Goal: Task Accomplishment & Management: Use online tool/utility

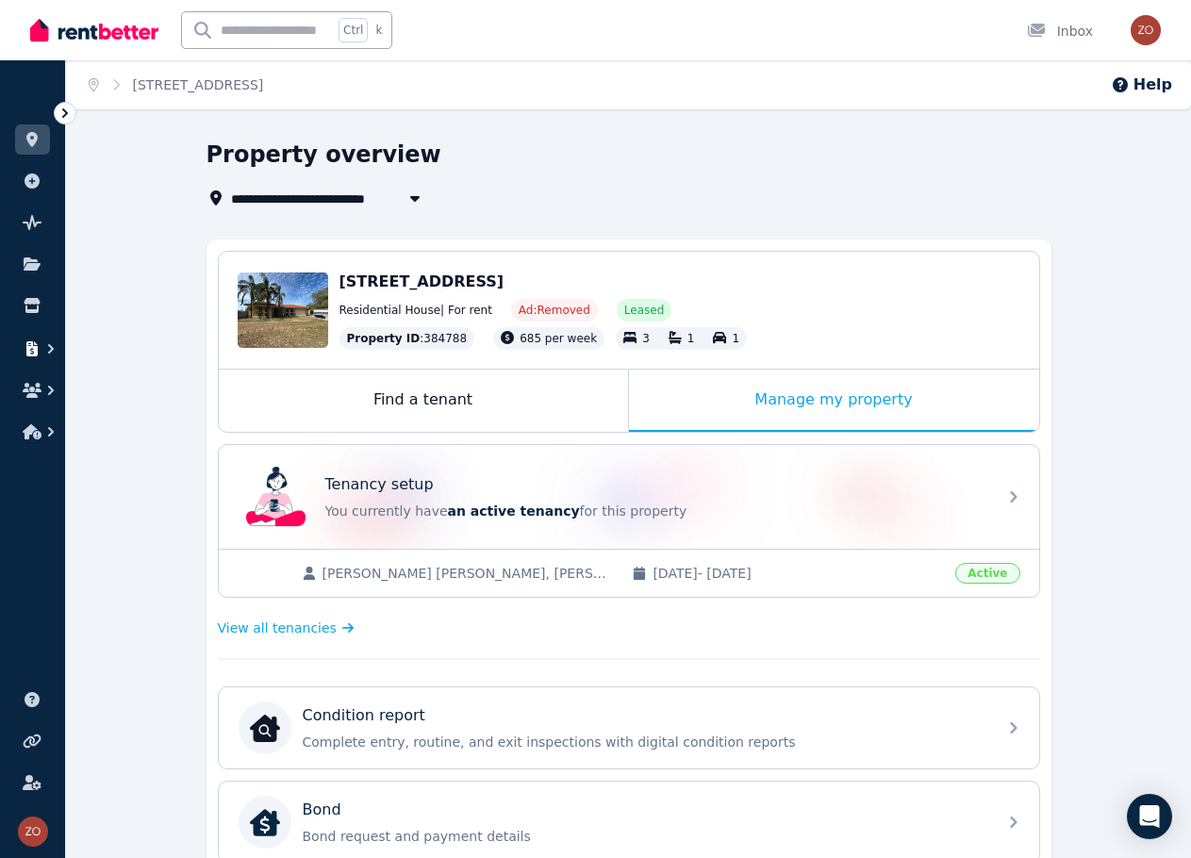
click at [40, 349] on icon "button" at bounding box center [32, 348] width 19 height 15
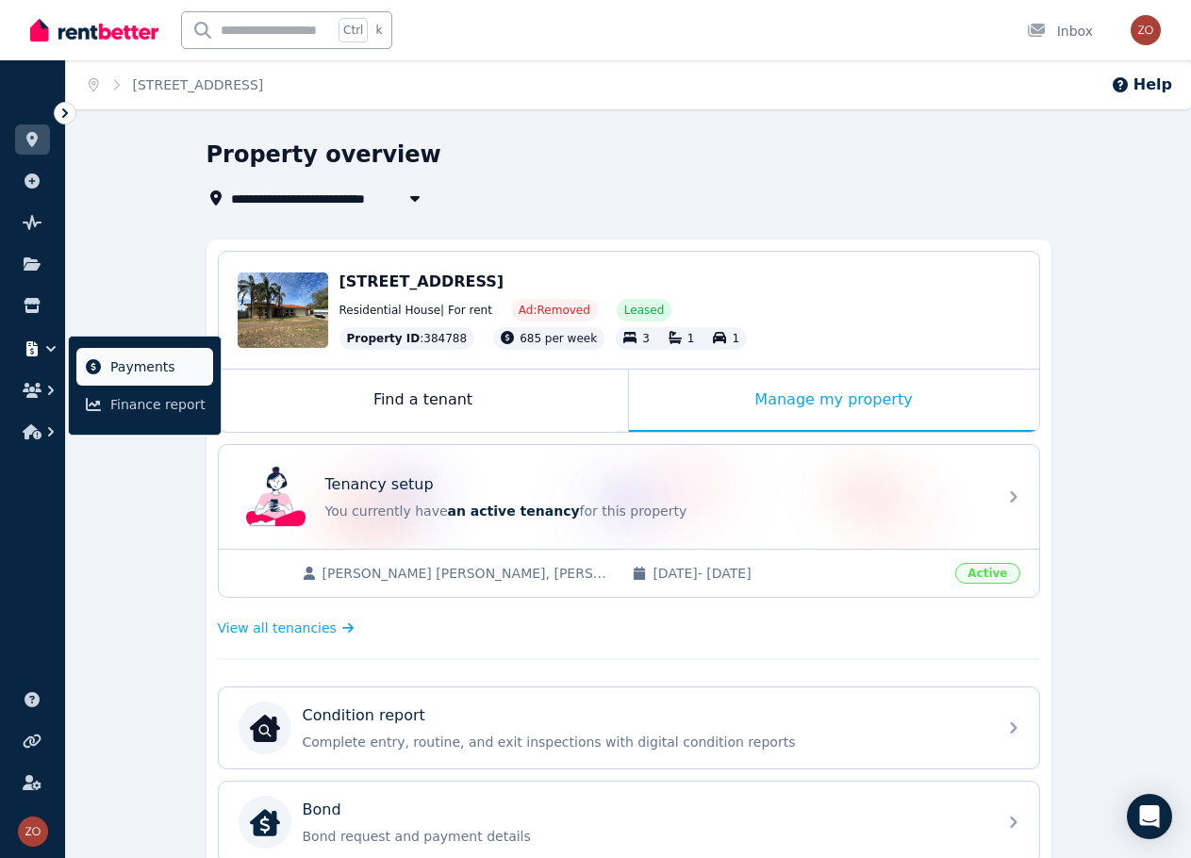
click at [85, 365] on icon at bounding box center [93, 366] width 19 height 15
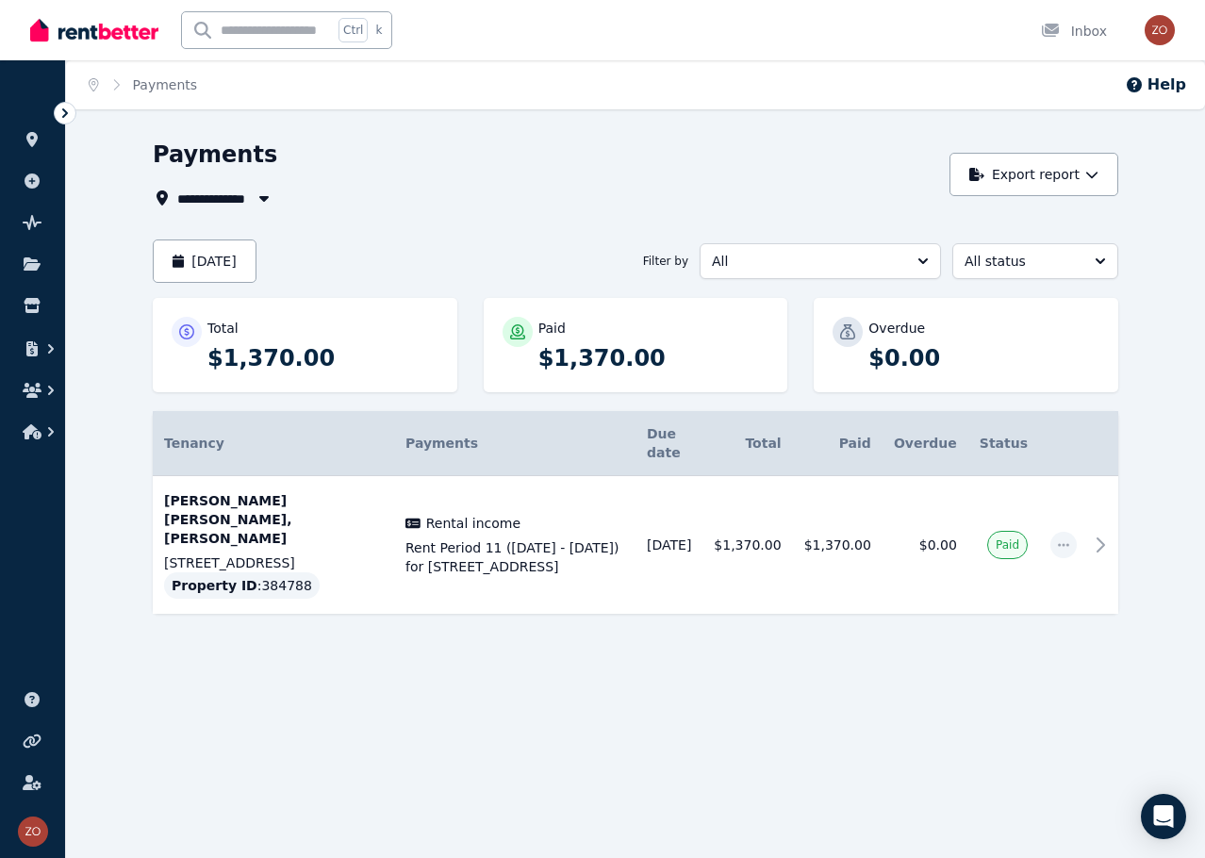
drag, startPoint x: 672, startPoint y: 676, endPoint x: 617, endPoint y: 603, distance: 90.9
click at [632, 623] on div "**********" at bounding box center [602, 429] width 1205 height 858
click at [753, 727] on div "**********" at bounding box center [602, 429] width 1205 height 858
click at [749, 653] on div "**********" at bounding box center [602, 429] width 1205 height 858
click at [465, 182] on div "**********" at bounding box center [546, 175] width 786 height 70
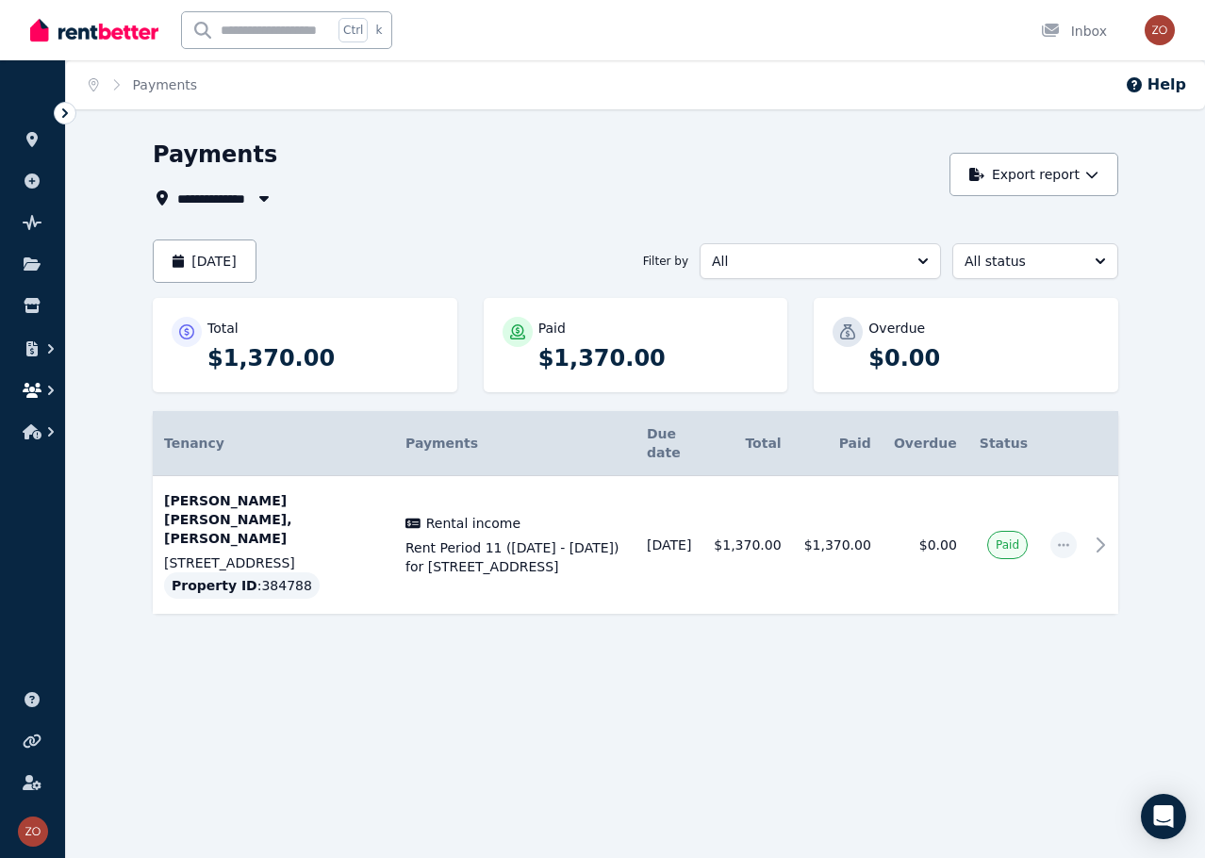
click at [31, 388] on icon "button" at bounding box center [32, 390] width 19 height 15
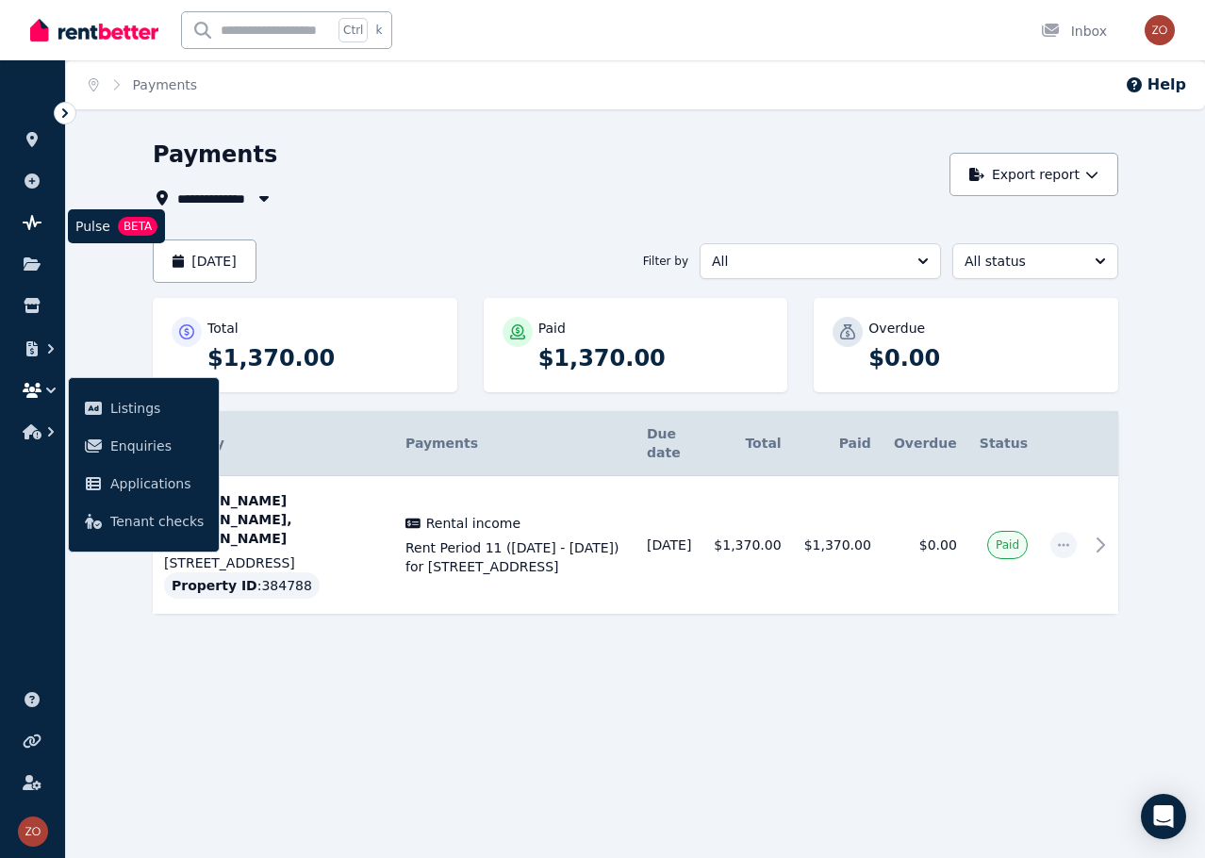
click at [34, 222] on icon at bounding box center [32, 222] width 19 height 15
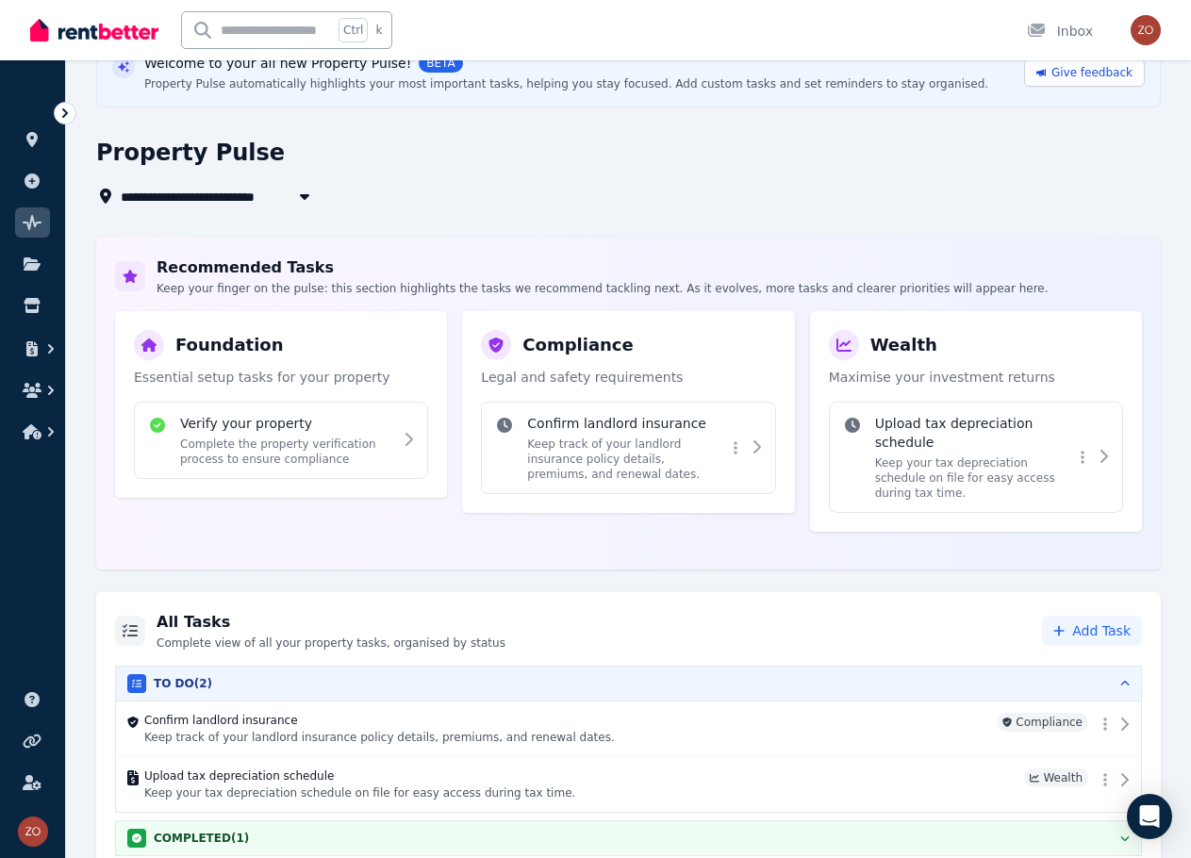
scroll to position [104, 0]
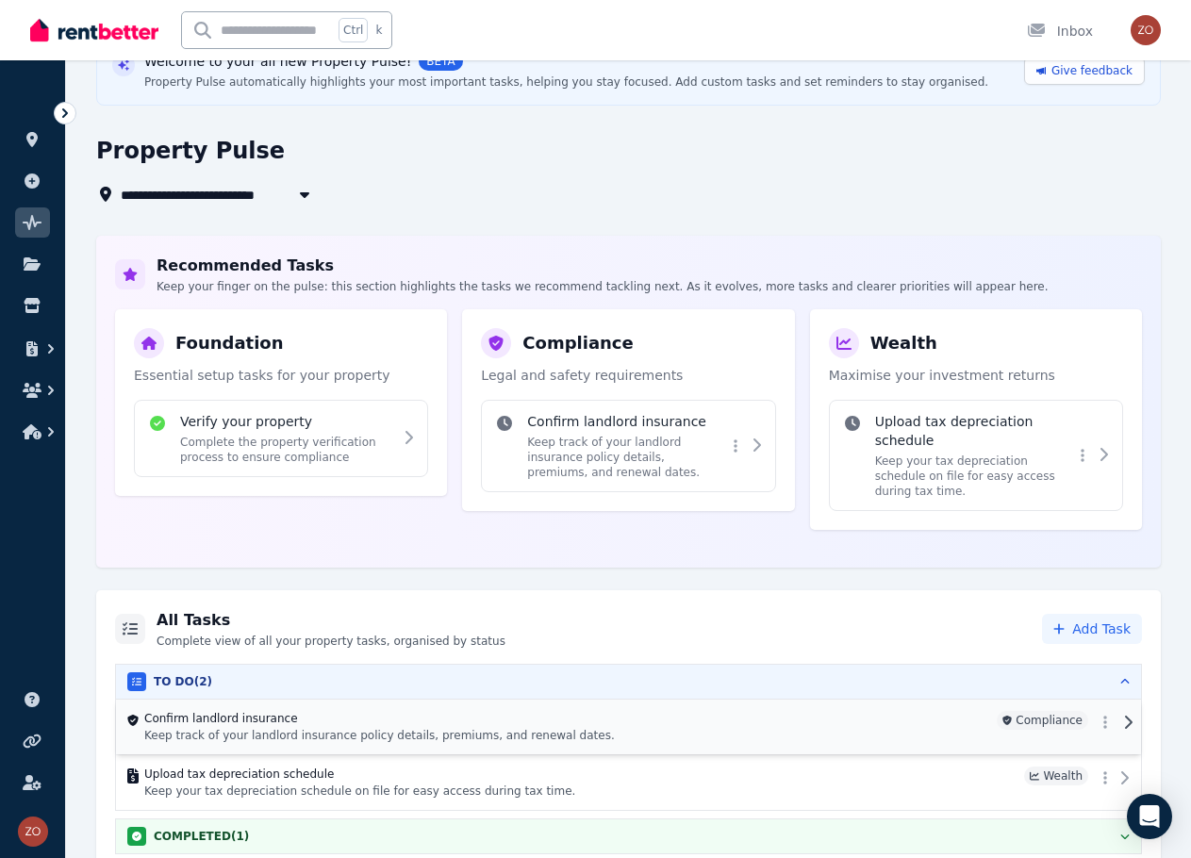
click at [521, 712] on div "Confirm landlord insurance Keep track of your landlord insurance policy details…" at bounding box center [566, 727] width 845 height 32
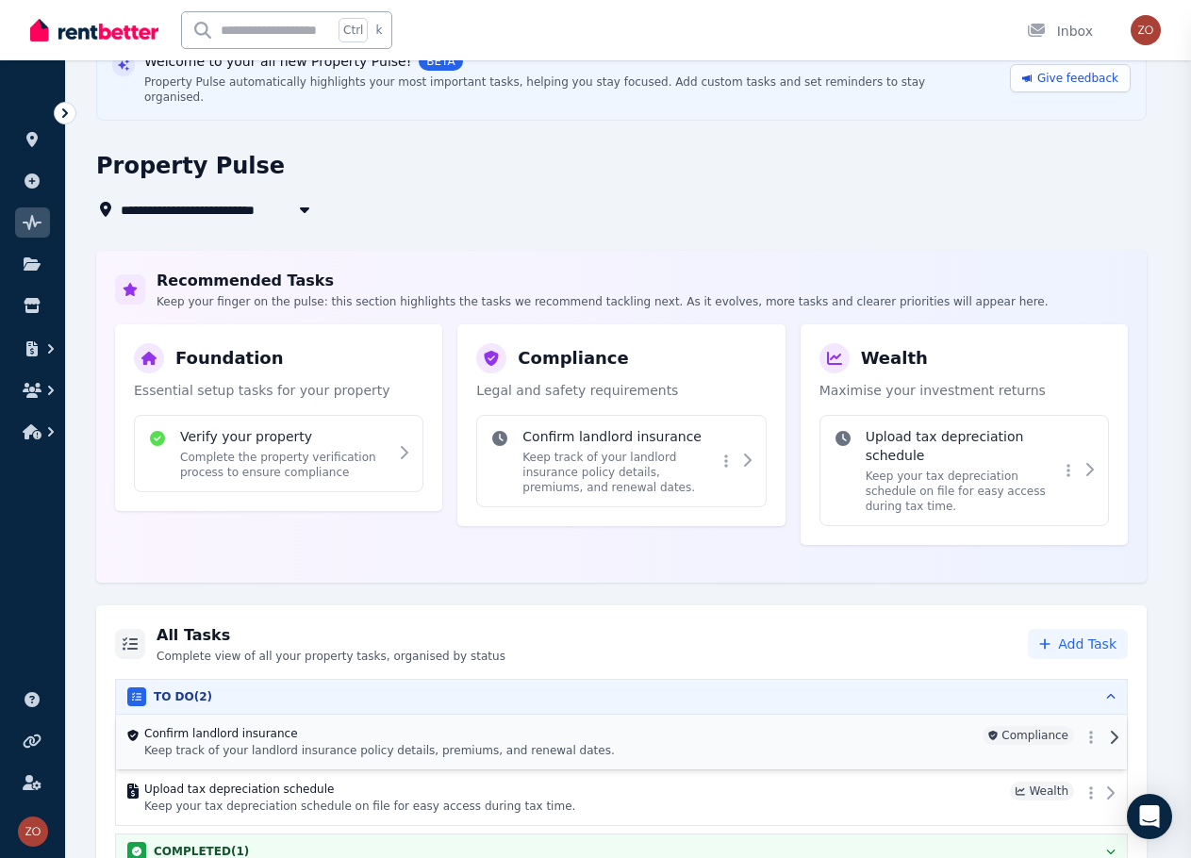
scroll to position [100, 0]
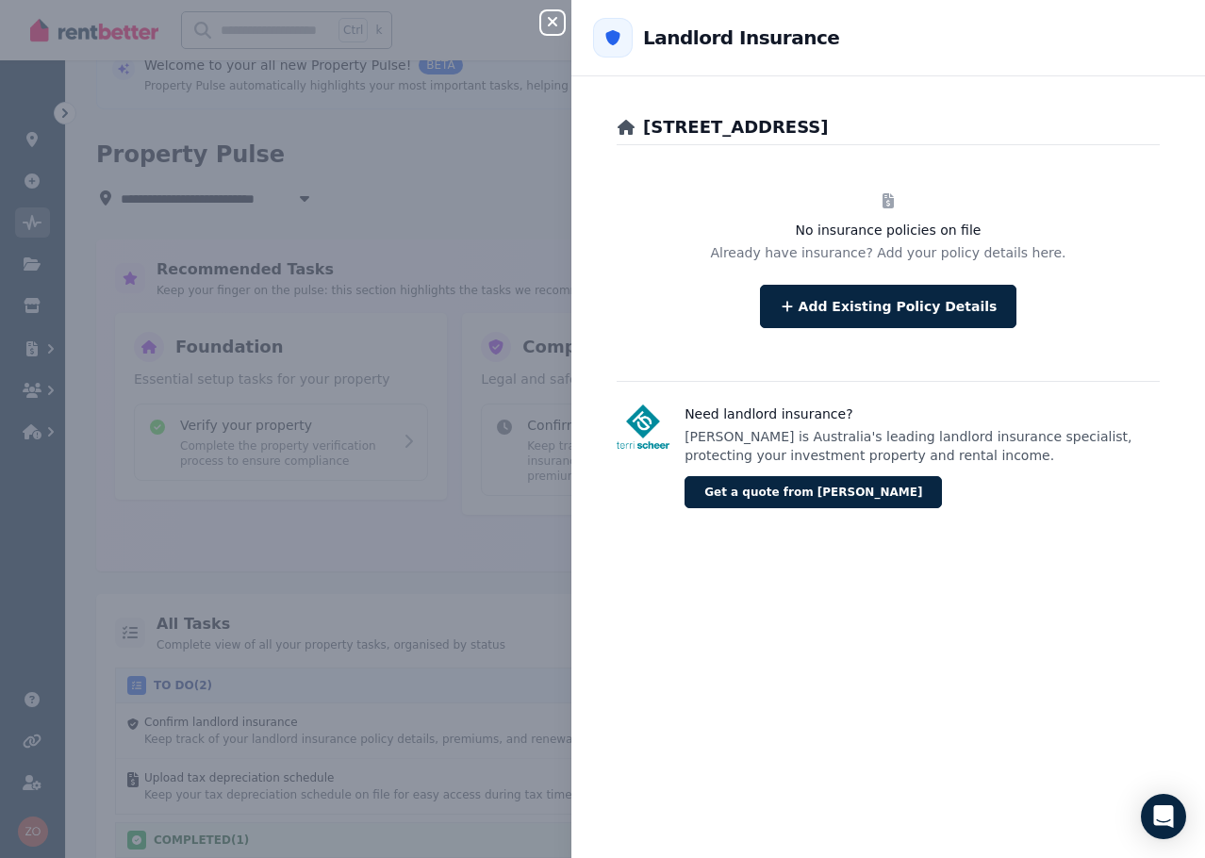
click at [490, 233] on div "Close panel Back to Landlord Insurance 54 Callistemon St, Greenwood No insuranc…" at bounding box center [602, 429] width 1205 height 858
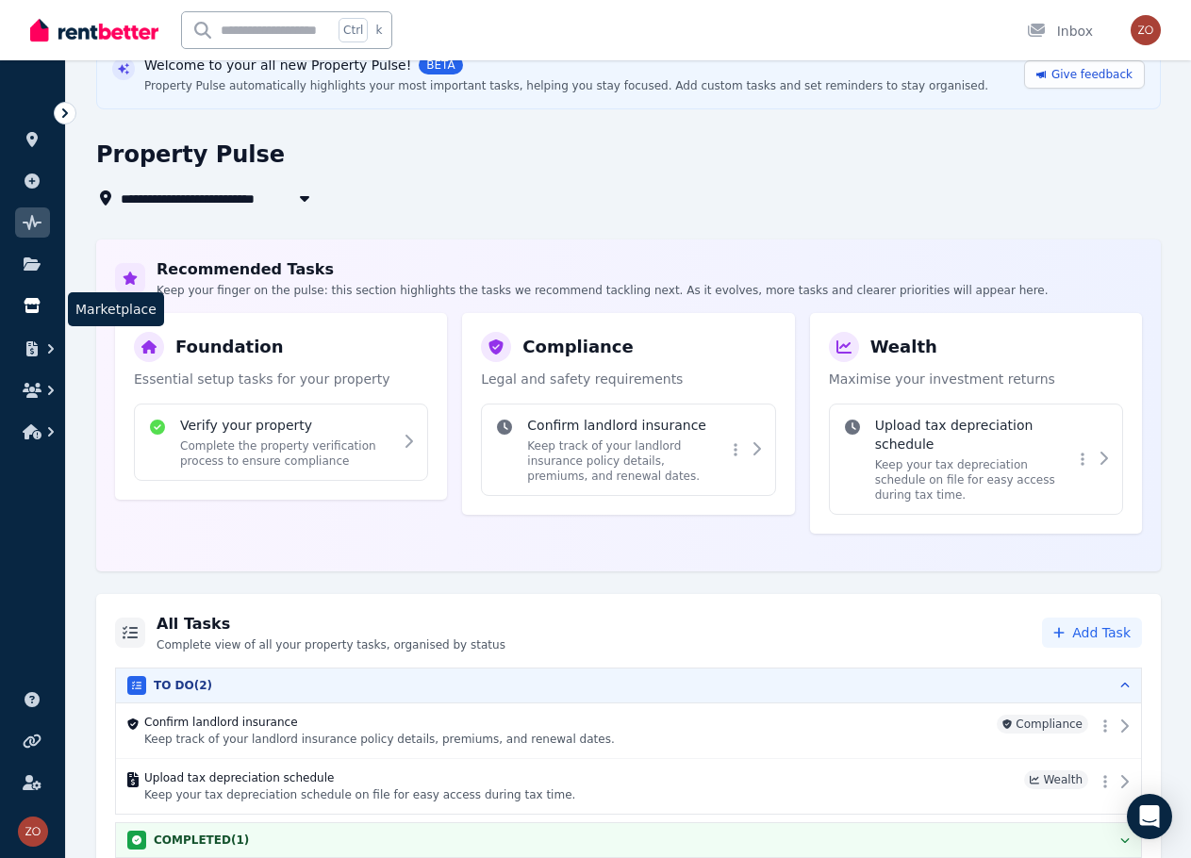
click at [34, 290] on link at bounding box center [32, 305] width 35 height 30
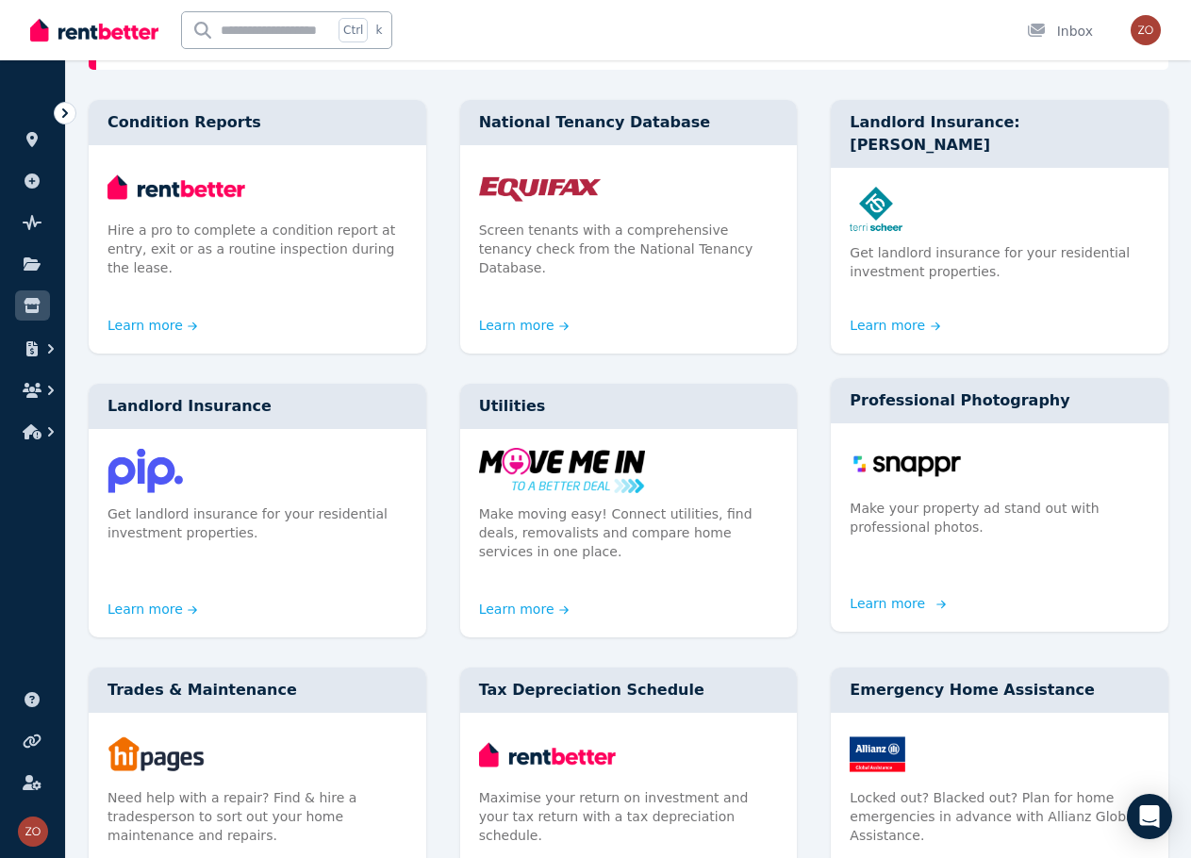
scroll to position [283, 0]
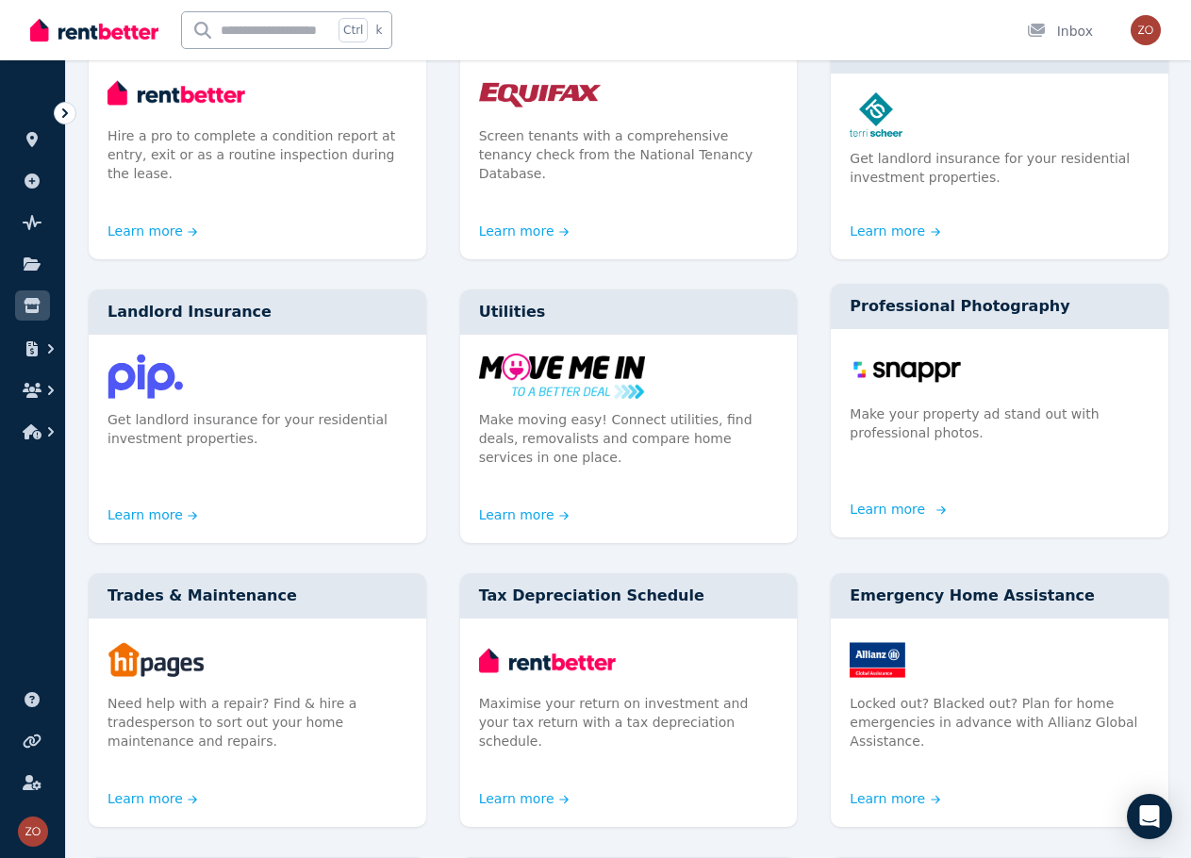
click at [1026, 419] on p "Make your property ad stand out with professional photos." at bounding box center [999, 423] width 300 height 38
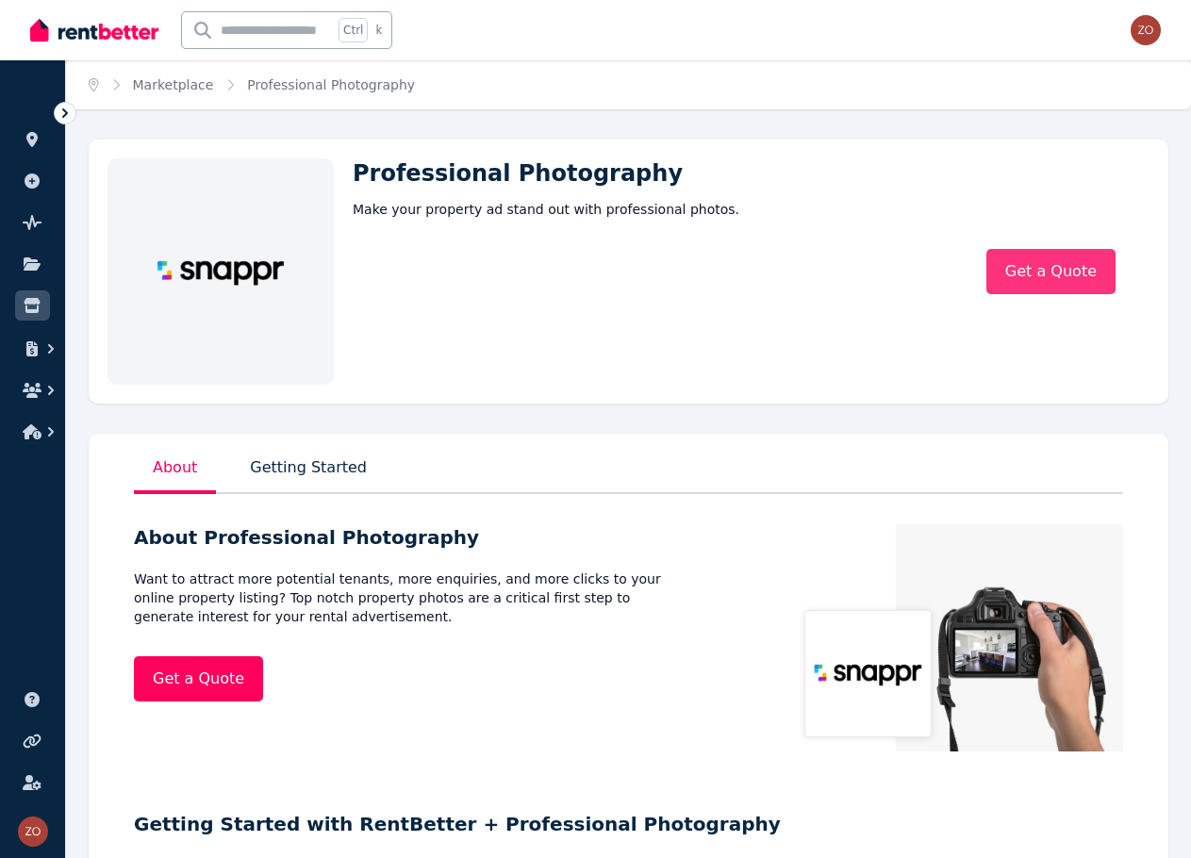
click at [1034, 283] on link "Get a Quote" at bounding box center [1050, 271] width 129 height 45
click at [1060, 270] on link "Get a Quote" at bounding box center [1050, 271] width 129 height 45
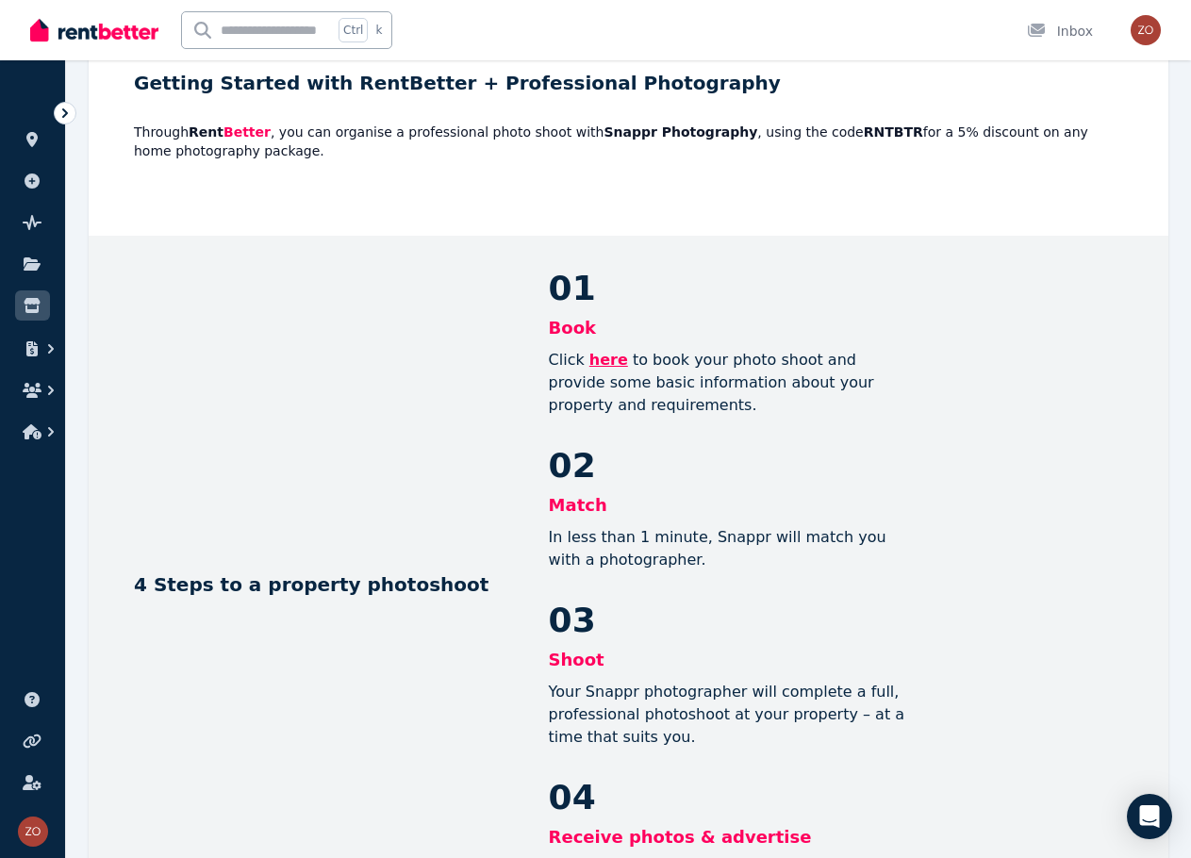
scroll to position [685, 0]
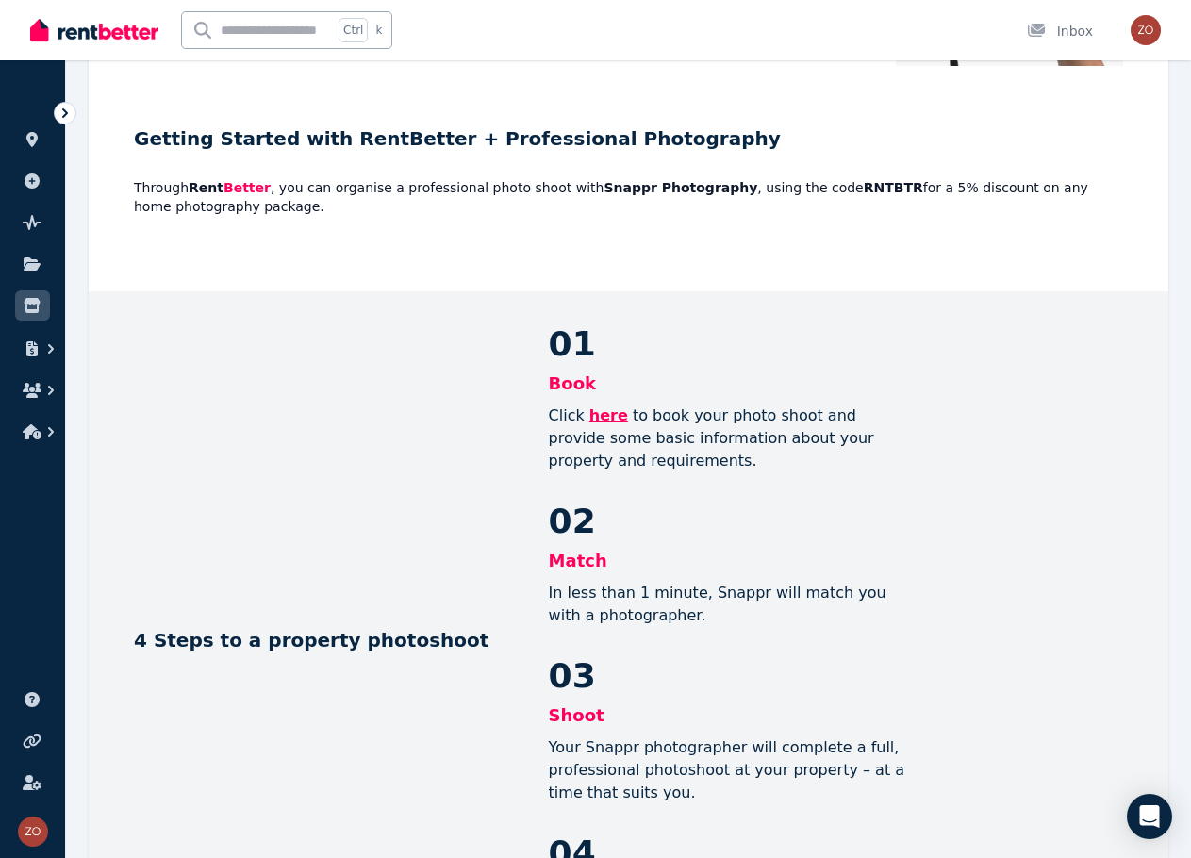
click at [601, 407] on link "here" at bounding box center [608, 415] width 39 height 18
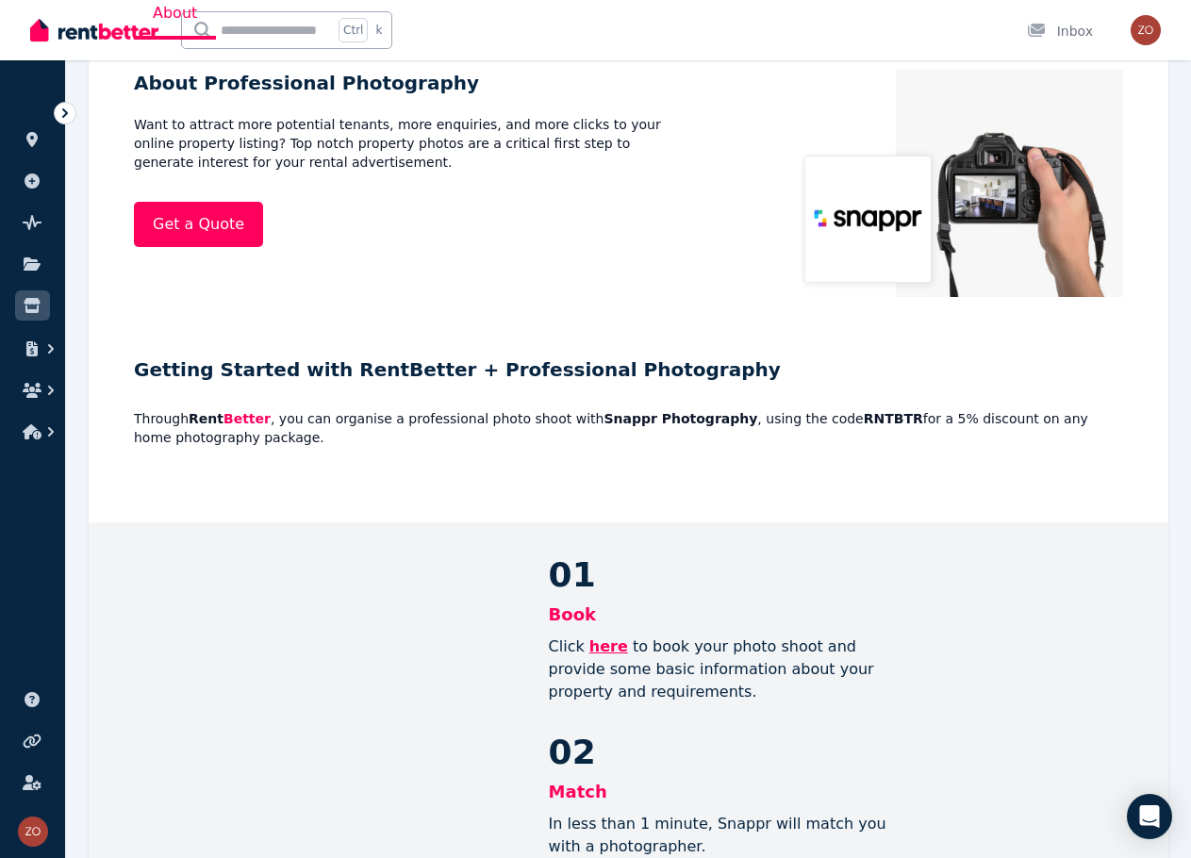
scroll to position [120, 0]
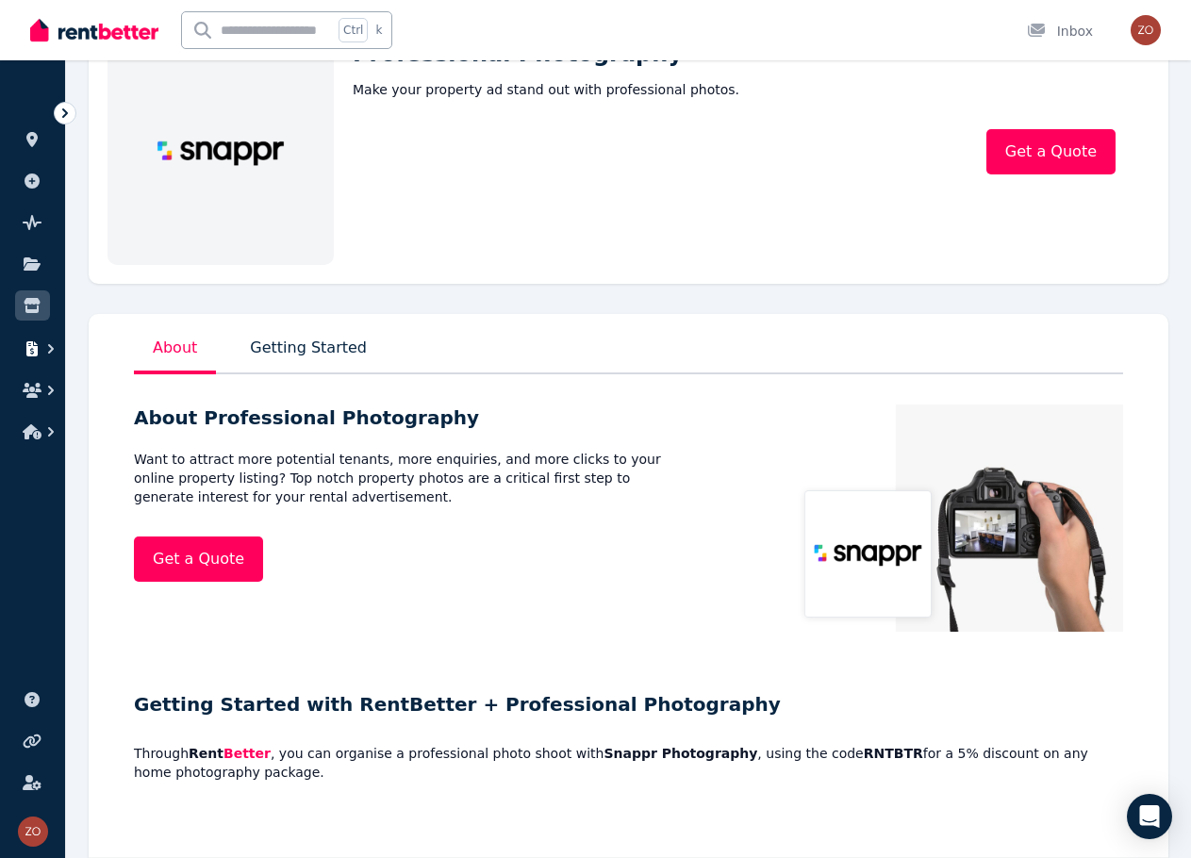
click at [27, 333] on button "button" at bounding box center [32, 349] width 35 height 34
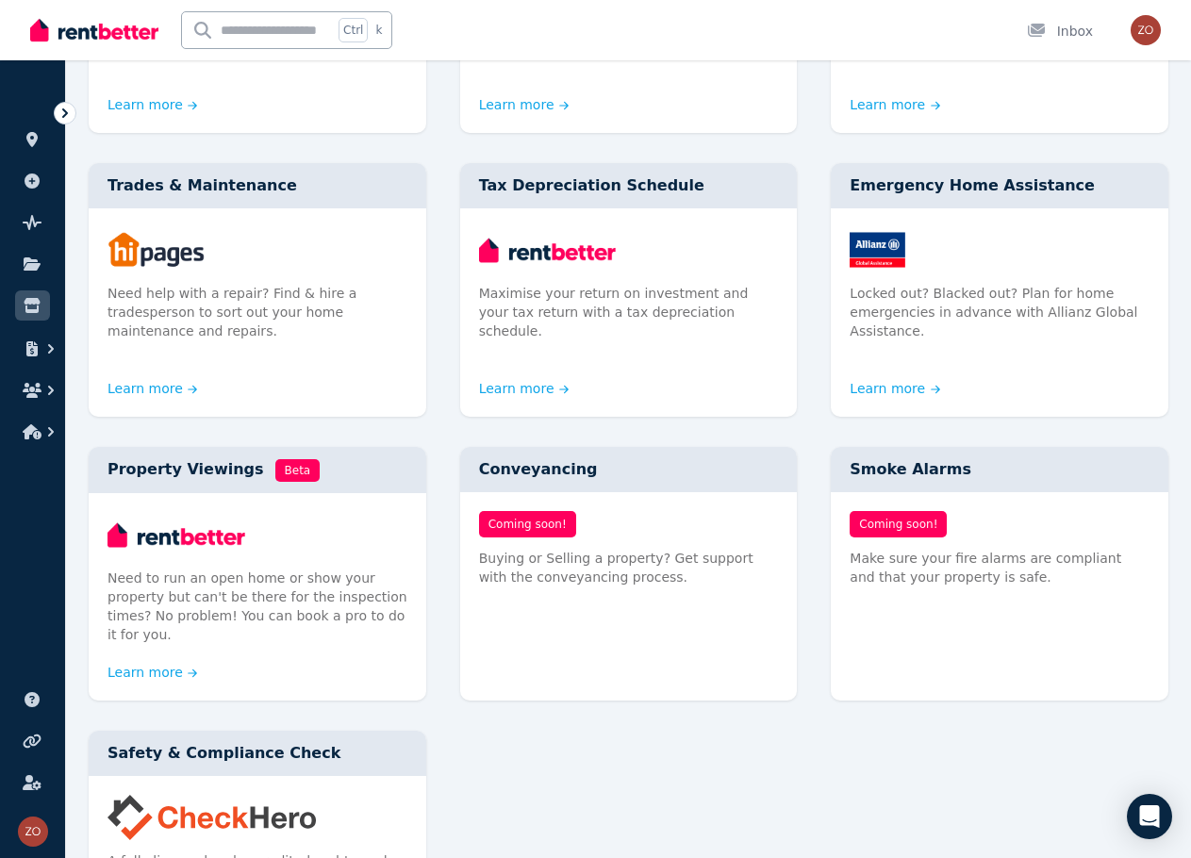
scroll to position [660, 0]
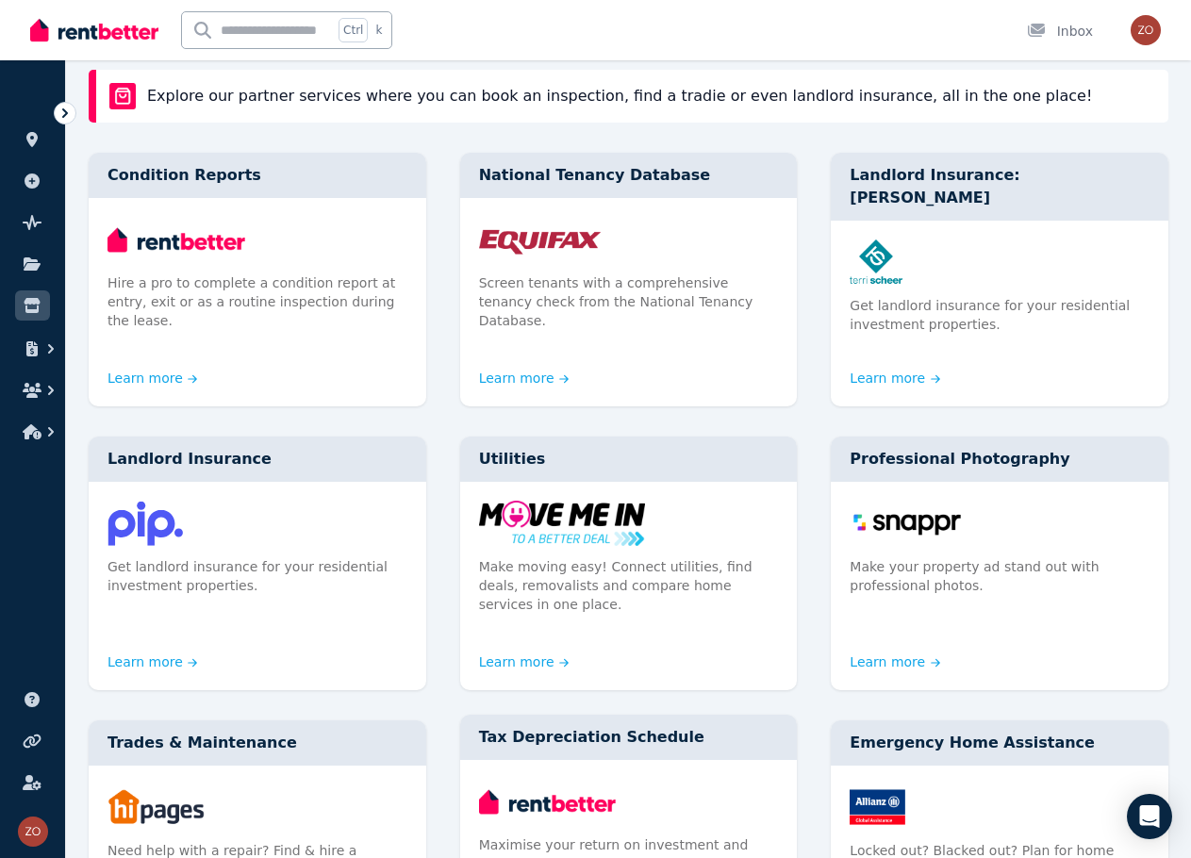
drag, startPoint x: 808, startPoint y: 387, endPoint x: 787, endPoint y: 358, distance: 35.8
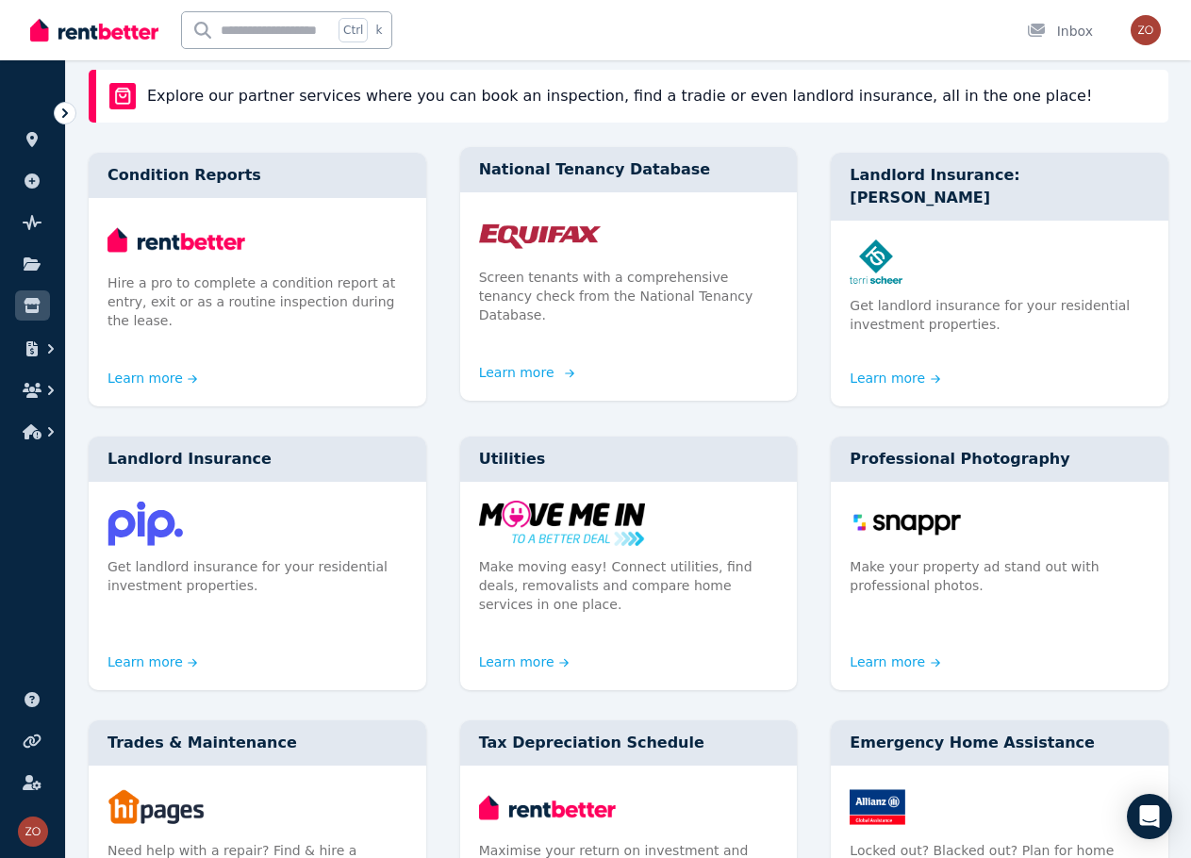
scroll to position [134, 0]
